Goal: Find specific page/section

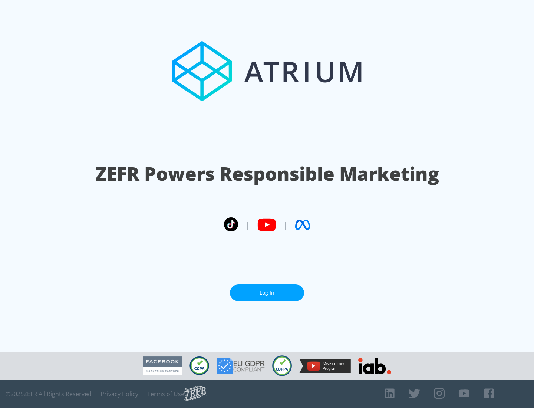
click at [267, 292] on link "Log In" at bounding box center [267, 292] width 74 height 17
